Goal: Check status

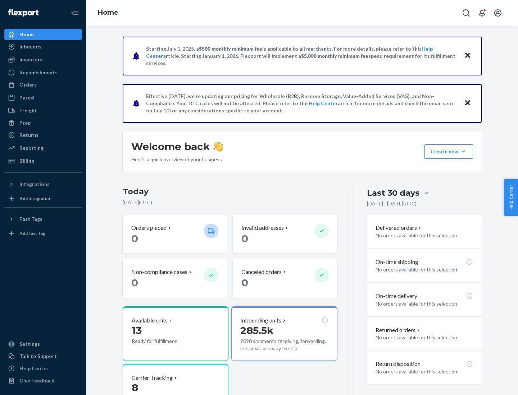
click at [463, 152] on button "Create new Create new inbound Create new order Create new product" at bounding box center [448, 151] width 49 height 14
click at [24, 123] on div "Prep" at bounding box center [24, 122] width 11 height 7
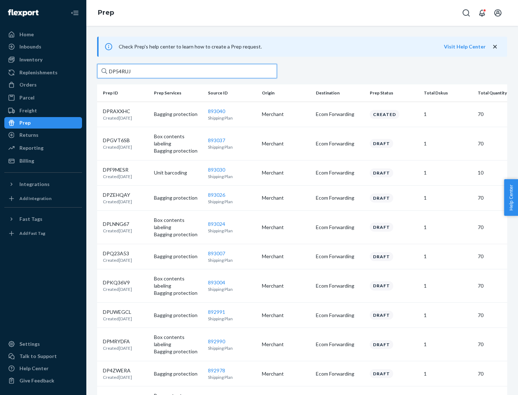
type input "DP54RUJL"
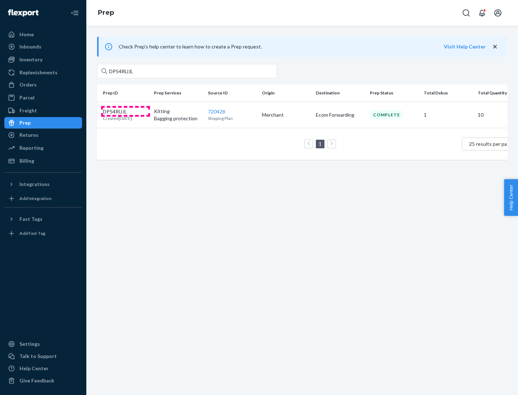
click at [125, 111] on p "DP54RUJL" at bounding box center [117, 111] width 29 height 7
